Goal: Check status

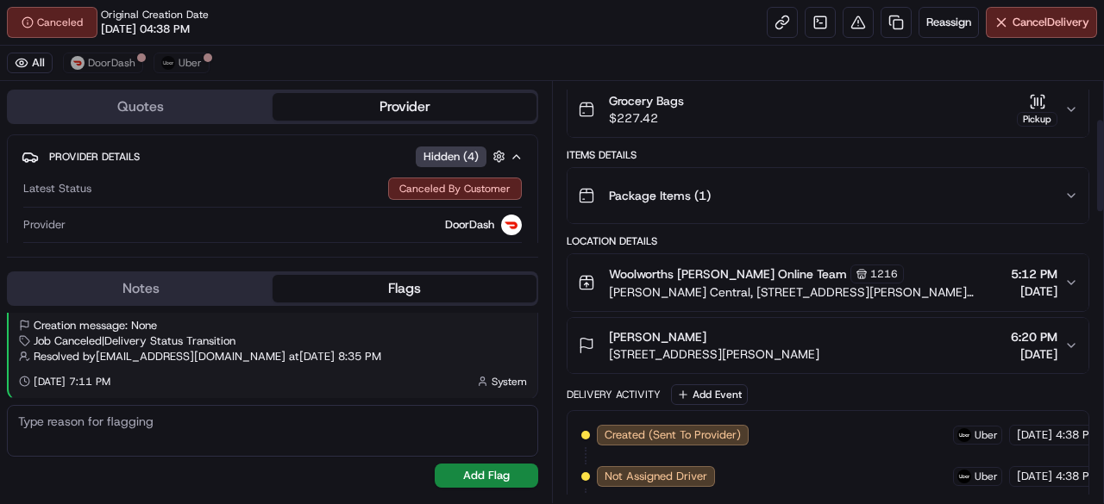
scroll to position [172, 0]
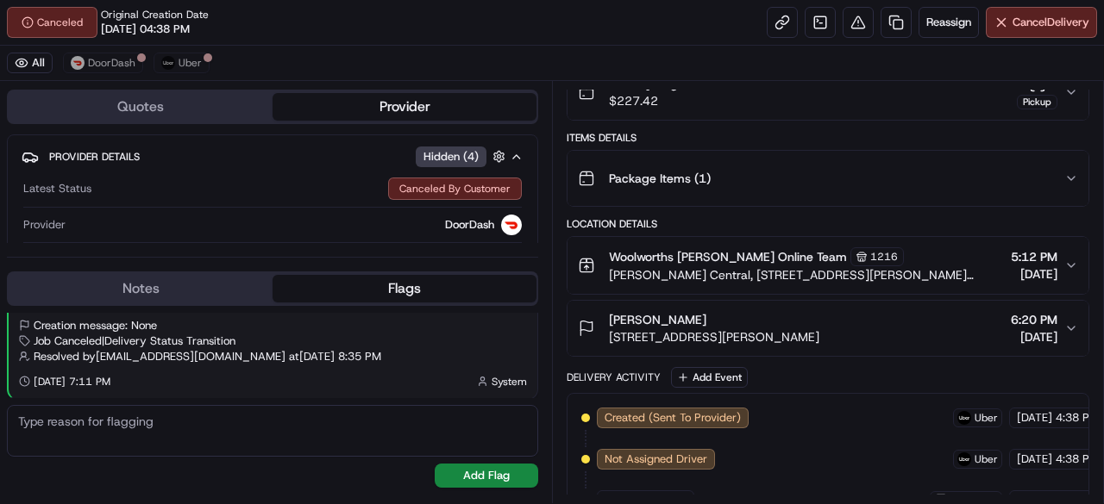
click at [863, 279] on span "[PERSON_NAME] Central, [STREET_ADDRESS][PERSON_NAME][PERSON_NAME]" at bounding box center [806, 274] width 395 height 17
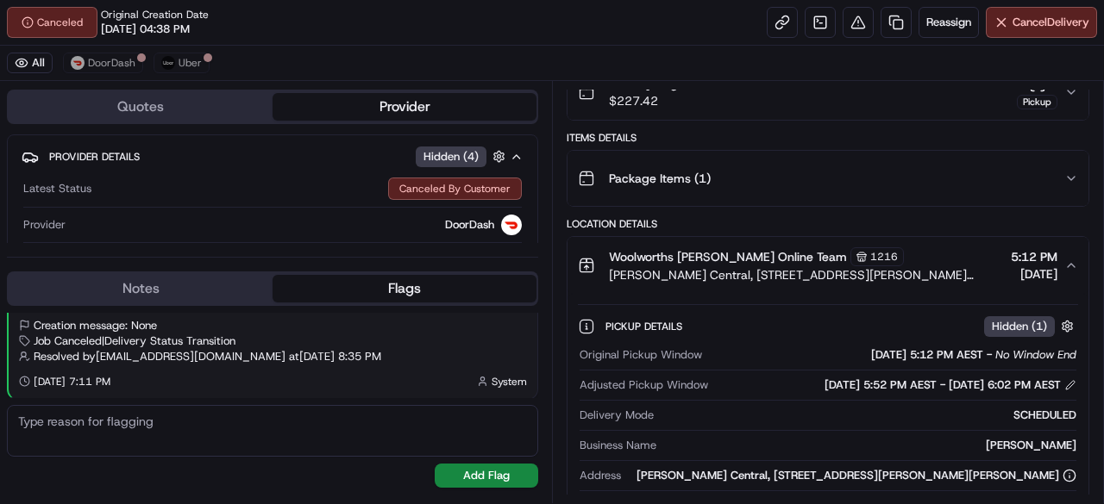
click at [950, 281] on button "Woolworths Miller Online Team 1216 Miller Central, 90 Cartwright Avenue, Miller…" at bounding box center [827, 265] width 521 height 57
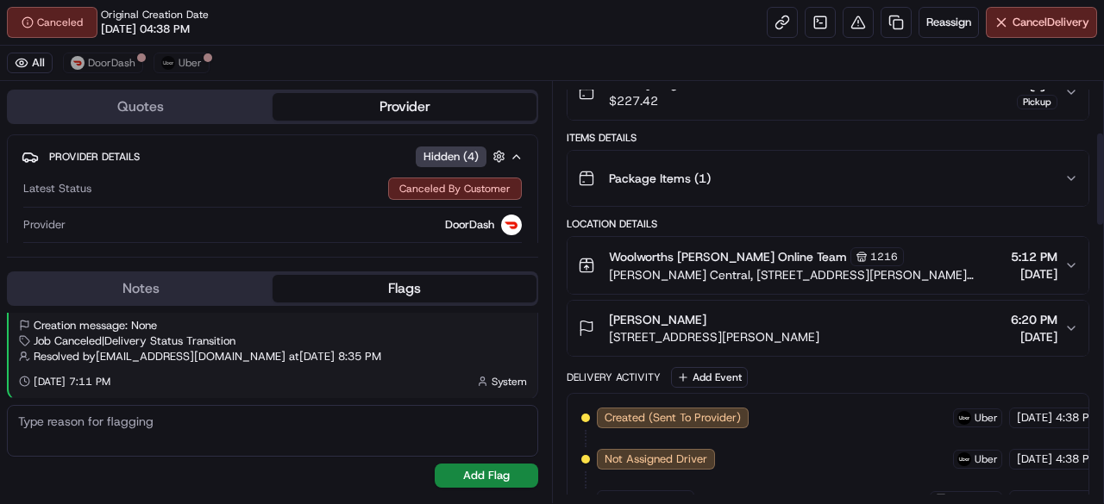
scroll to position [259, 0]
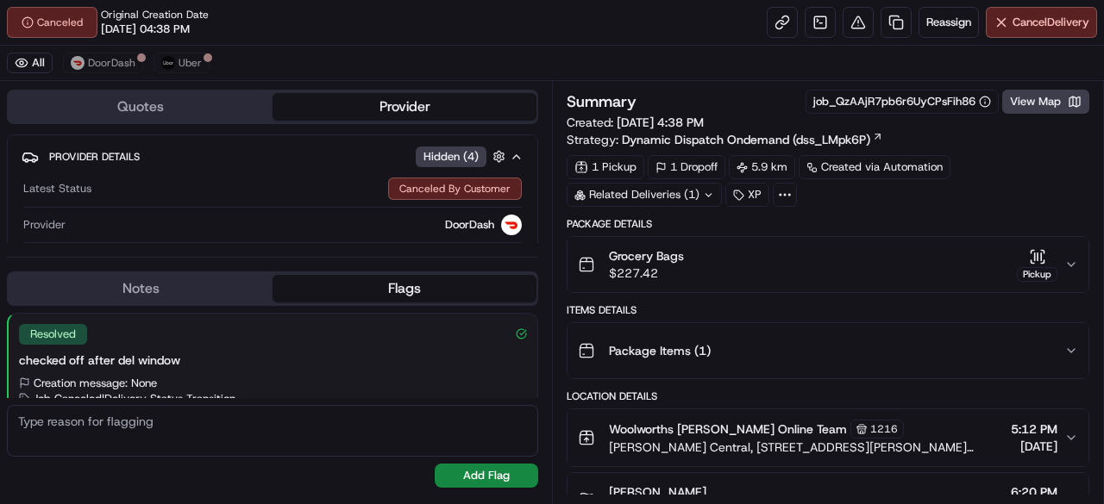
scroll to position [58, 0]
